Goal: Task Accomplishment & Management: Manage account settings

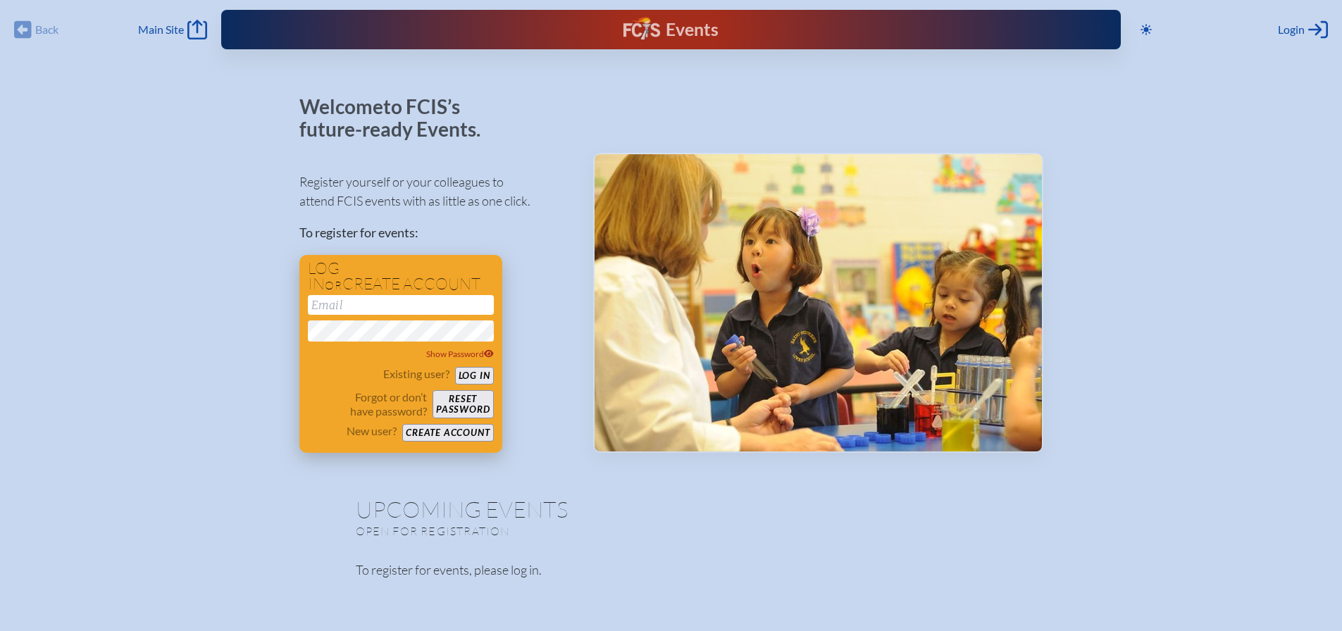
click at [402, 307] on input "email" at bounding box center [401, 305] width 186 height 20
type input "[EMAIL_ADDRESS][DOMAIN_NAME]"
click at [472, 371] on button "Log in" at bounding box center [474, 376] width 39 height 18
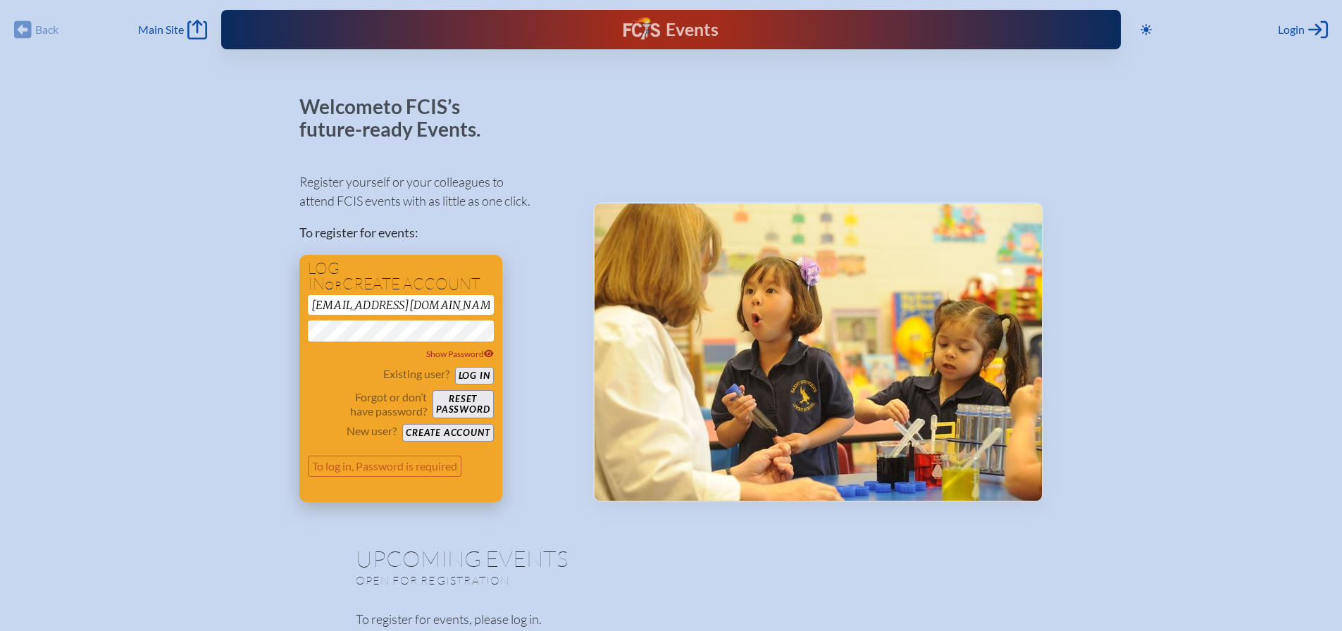
click at [464, 378] on button "Log in" at bounding box center [474, 376] width 39 height 18
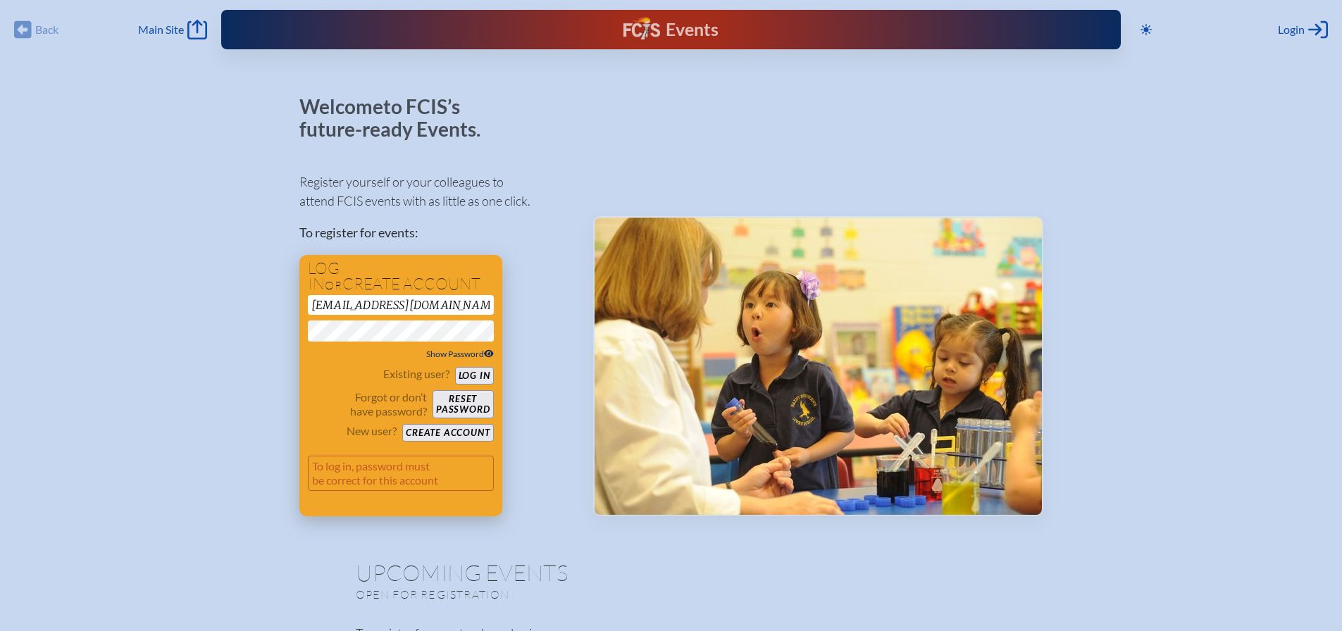
click at [491, 353] on icon at bounding box center [489, 354] width 10 height 8
click at [473, 373] on button "Log in" at bounding box center [474, 376] width 39 height 18
click at [455, 367] on button "Log in" at bounding box center [474, 376] width 39 height 18
click at [466, 385] on div "Existing user? Log in Forgot or don’t have password? Reset password New user? C…" at bounding box center [401, 404] width 186 height 75
click at [464, 374] on button "Log in" at bounding box center [474, 376] width 39 height 18
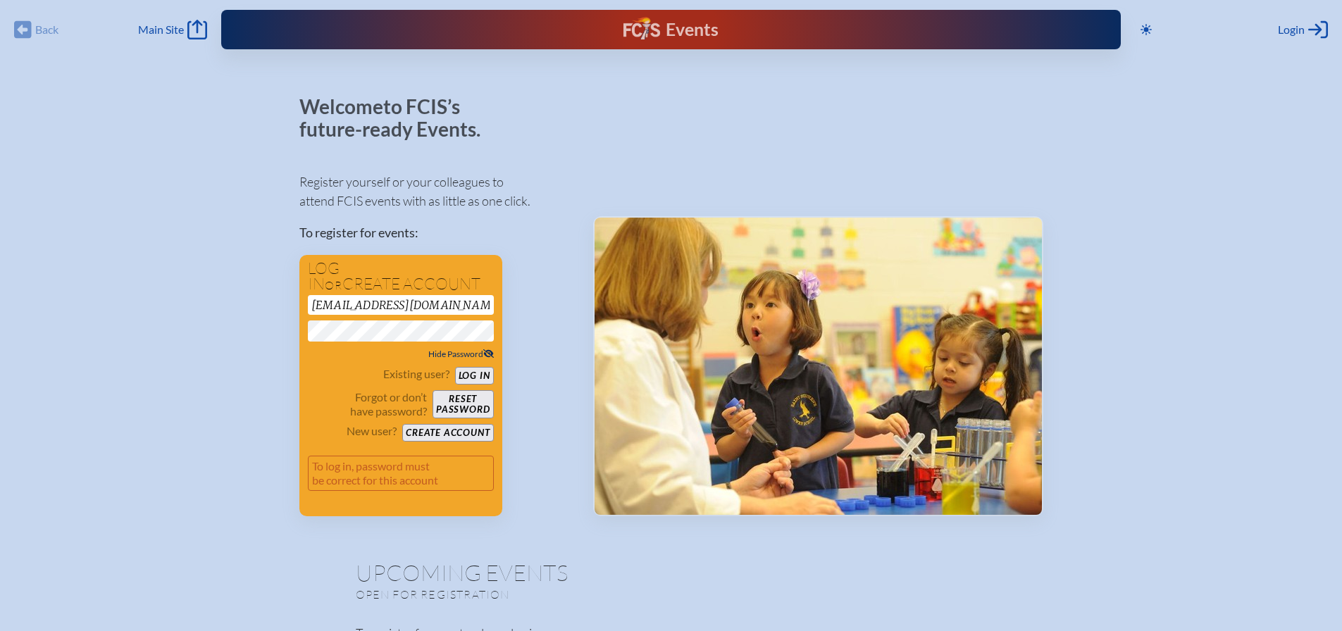
click at [297, 332] on div "Welcome to FCIS’s future-ready Events. Register yourself or your colleagues to …" at bounding box center [671, 378] width 1297 height 564
click at [455, 367] on button "Log in" at bounding box center [474, 376] width 39 height 18
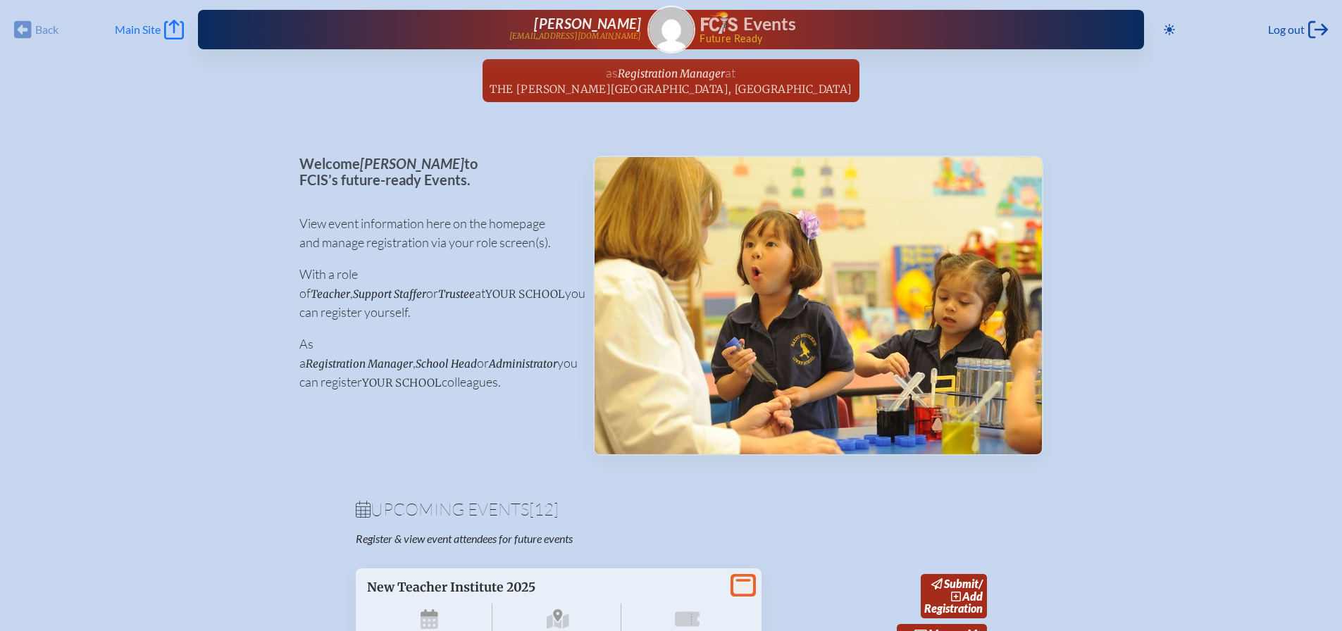
click at [137, 30] on span "Main Site" at bounding box center [138, 30] width 46 height 14
